Goal: Entertainment & Leisure: Consume media (video, audio)

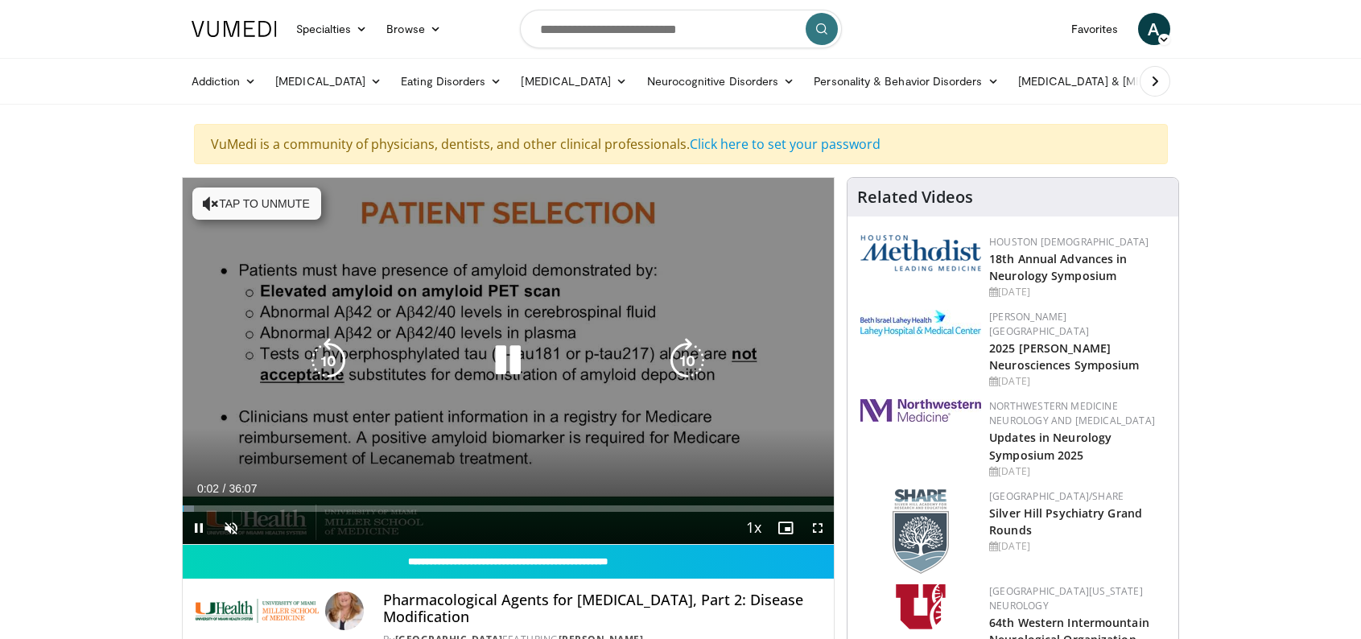
click at [503, 355] on icon "Video Player" at bounding box center [507, 360] width 45 height 45
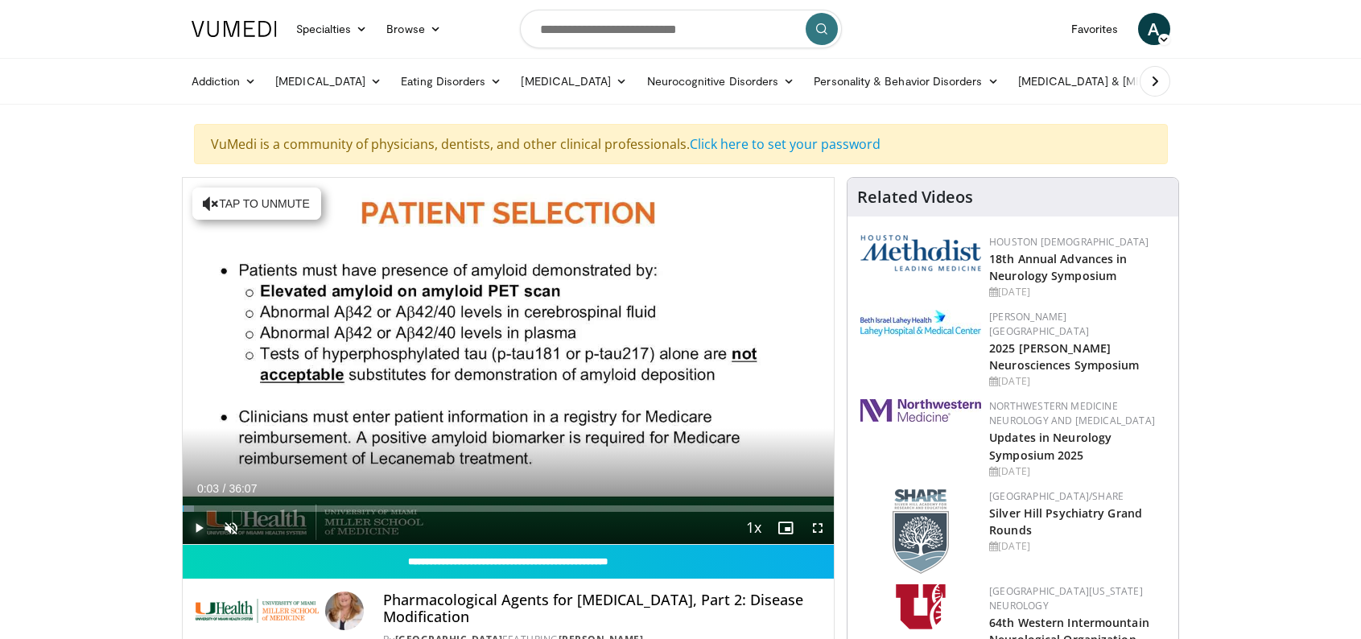
click at [199, 523] on span "Video Player" at bounding box center [199, 528] width 32 height 32
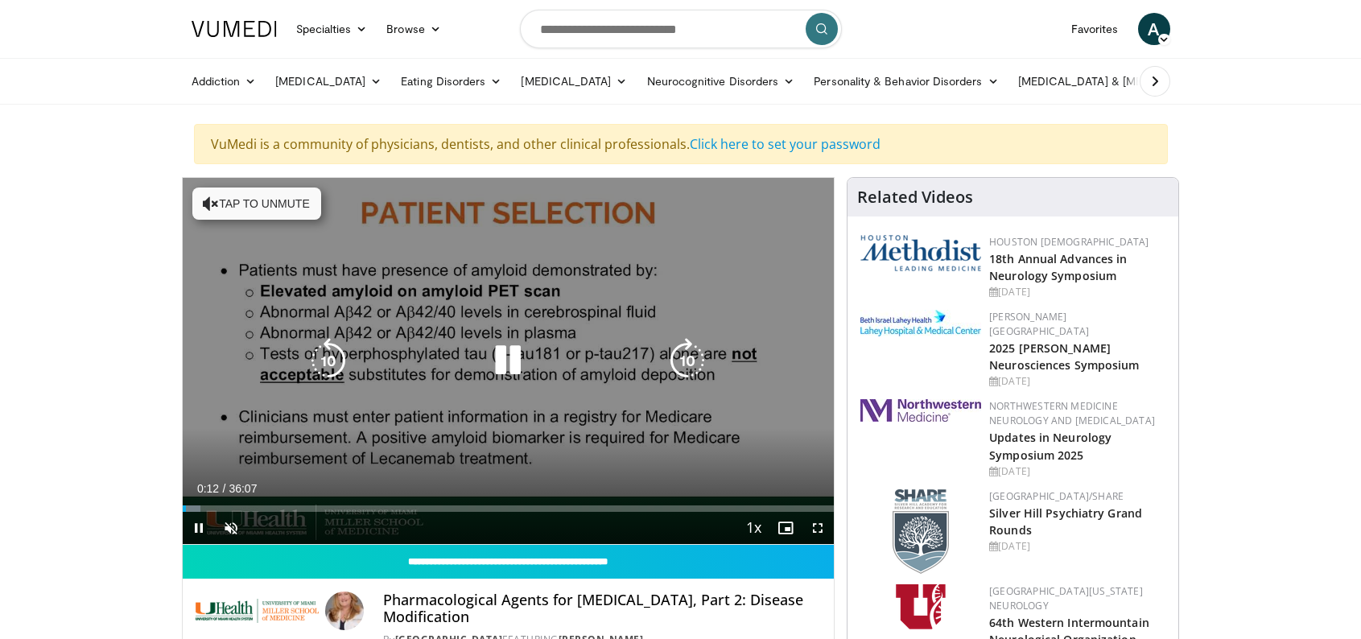
click at [229, 202] on button "Tap to unmute" at bounding box center [256, 204] width 129 height 32
click at [501, 361] on icon "Video Player" at bounding box center [507, 360] width 45 height 45
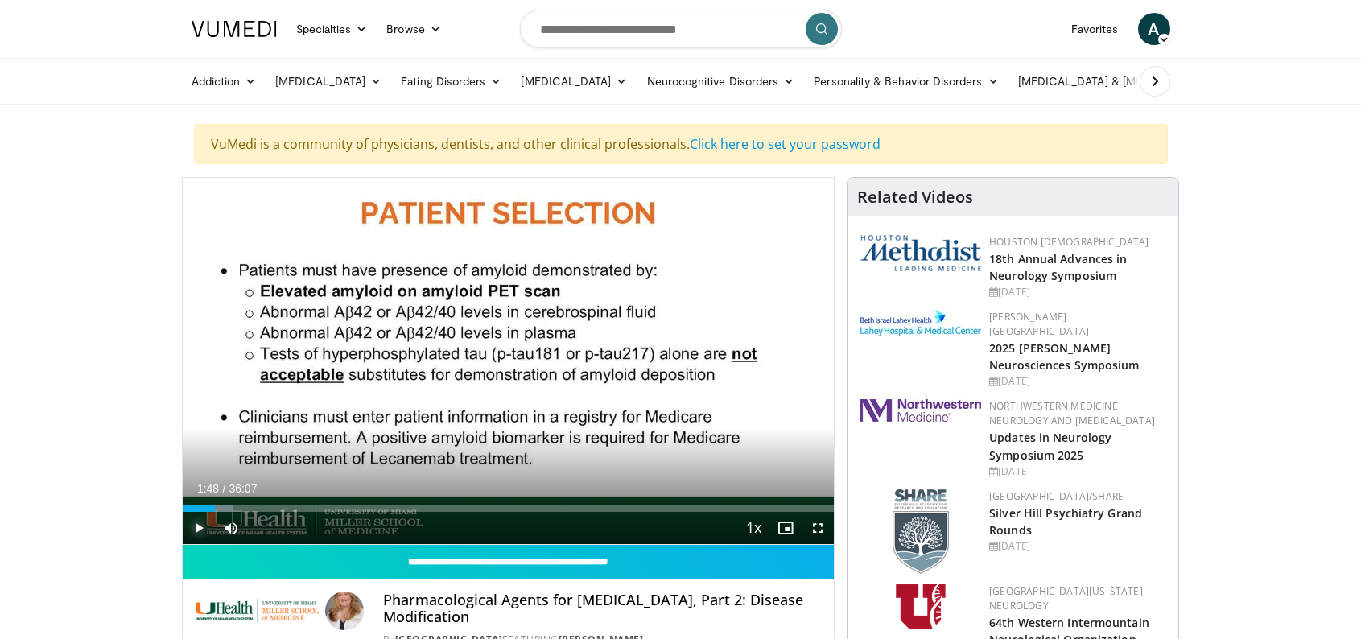
click at [196, 525] on span "Video Player" at bounding box center [199, 528] width 32 height 32
click at [197, 523] on span "Video Player" at bounding box center [199, 528] width 32 height 32
click at [197, 526] on span "Video Player" at bounding box center [199, 528] width 32 height 32
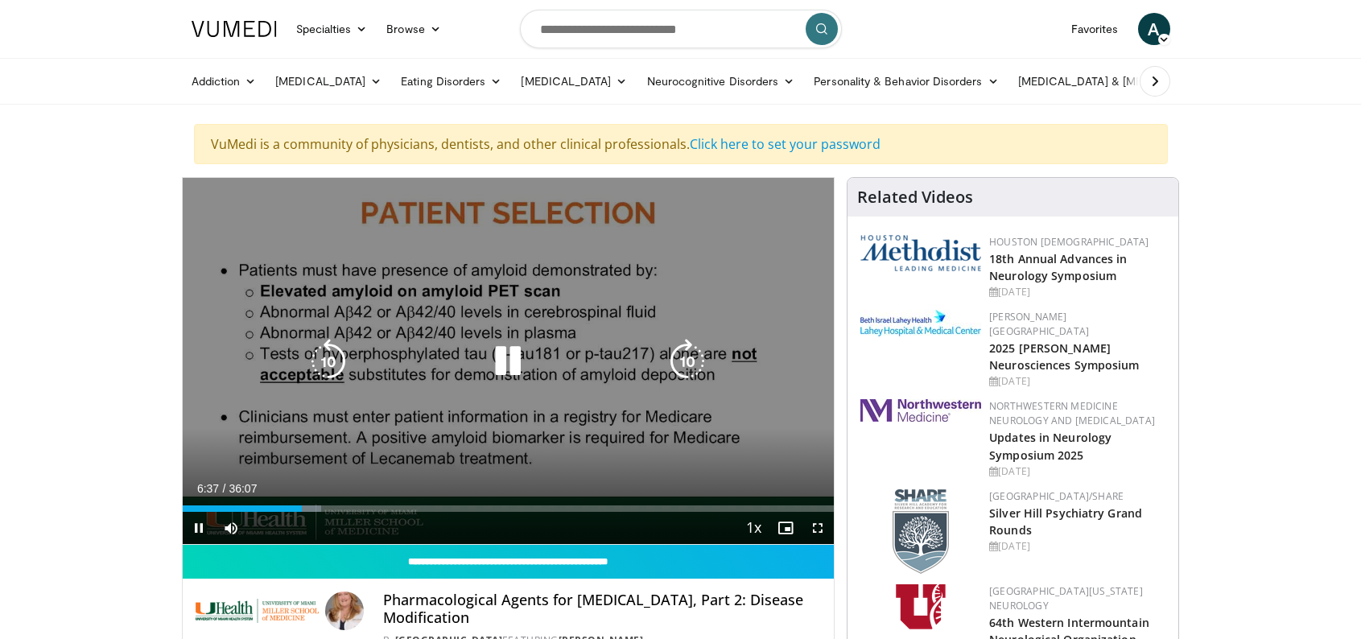
click at [499, 352] on icon "Video Player" at bounding box center [507, 361] width 45 height 45
click at [503, 351] on icon "Video Player" at bounding box center [507, 361] width 45 height 45
drag, startPoint x: 500, startPoint y: 348, endPoint x: 513, endPoint y: 349, distance: 12.9
click at [501, 350] on icon "Video Player" at bounding box center [507, 361] width 45 height 45
click at [510, 350] on icon "Video Player" at bounding box center [507, 361] width 45 height 45
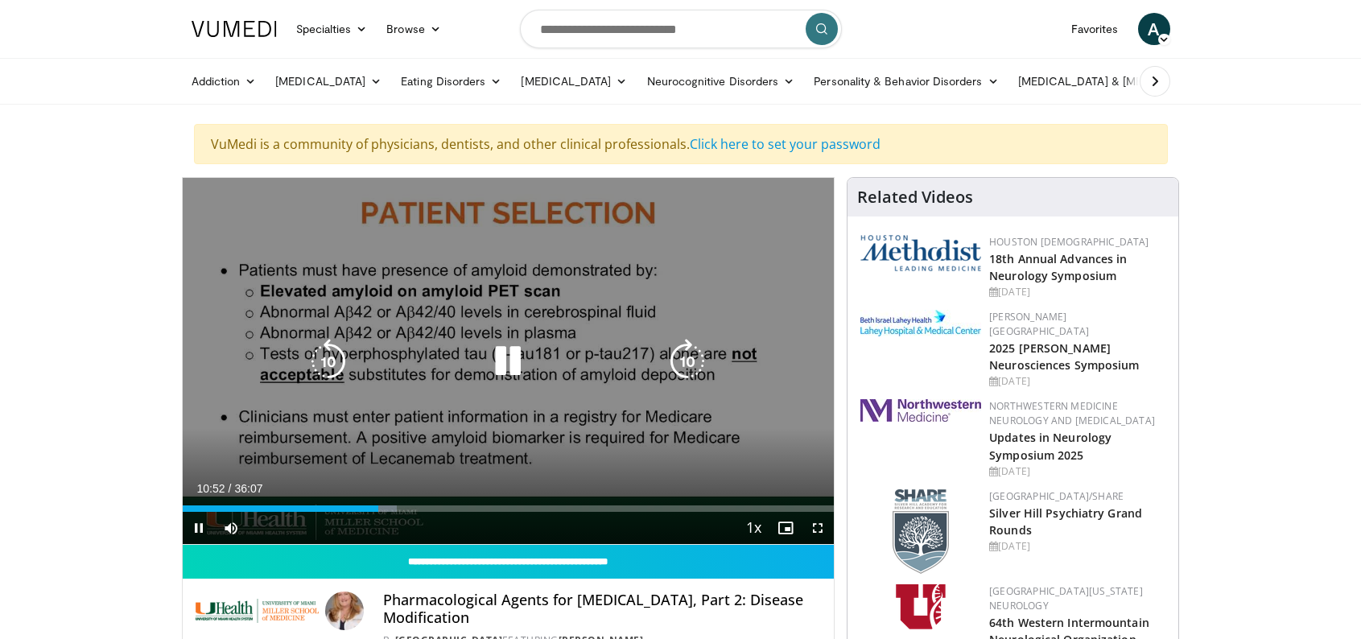
click at [516, 361] on icon "Video Player" at bounding box center [507, 361] width 45 height 45
drag, startPoint x: 510, startPoint y: 361, endPoint x: 521, endPoint y: 359, distance: 10.7
click at [511, 360] on icon "Video Player" at bounding box center [507, 361] width 45 height 45
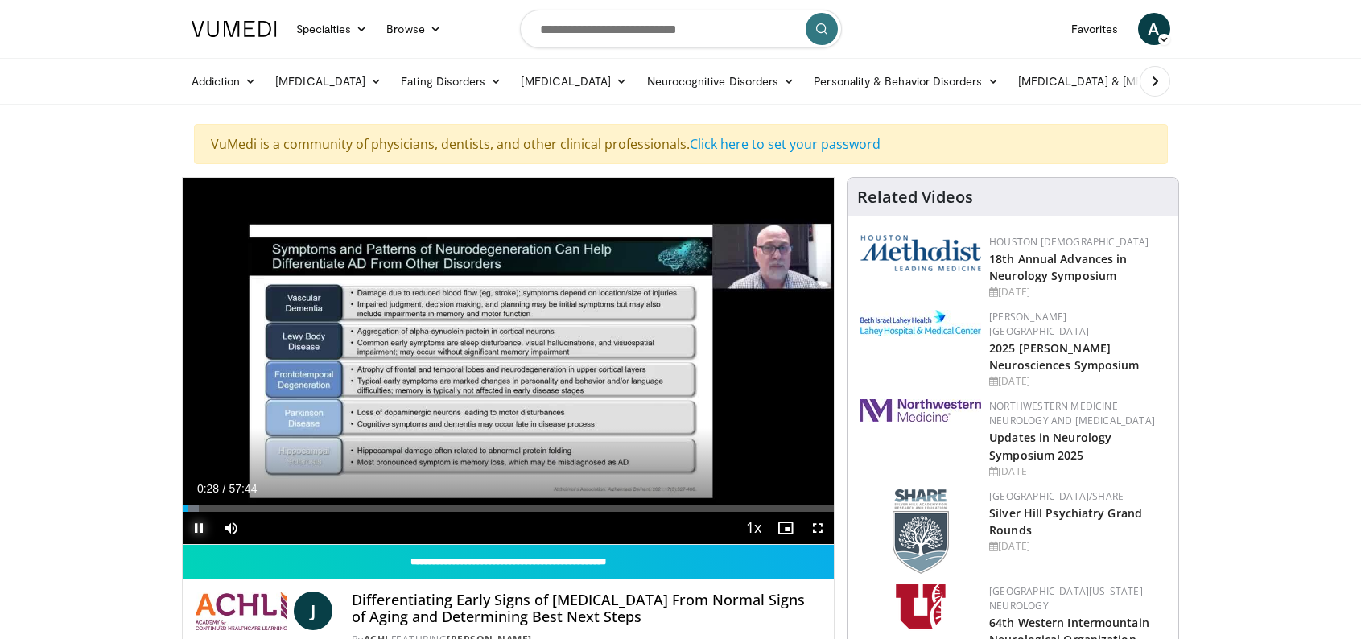
click at [195, 527] on span "Video Player" at bounding box center [199, 528] width 32 height 32
